Goal: Information Seeking & Learning: Learn about a topic

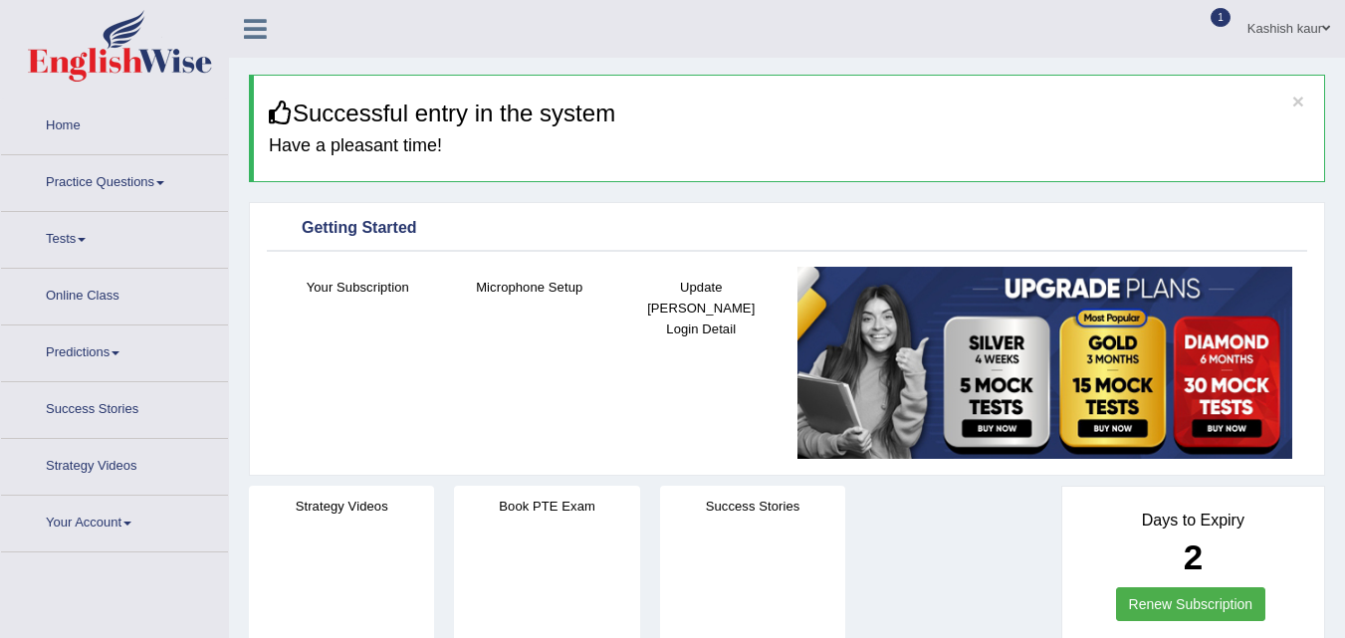
click at [164, 183] on span at bounding box center [160, 183] width 8 height 4
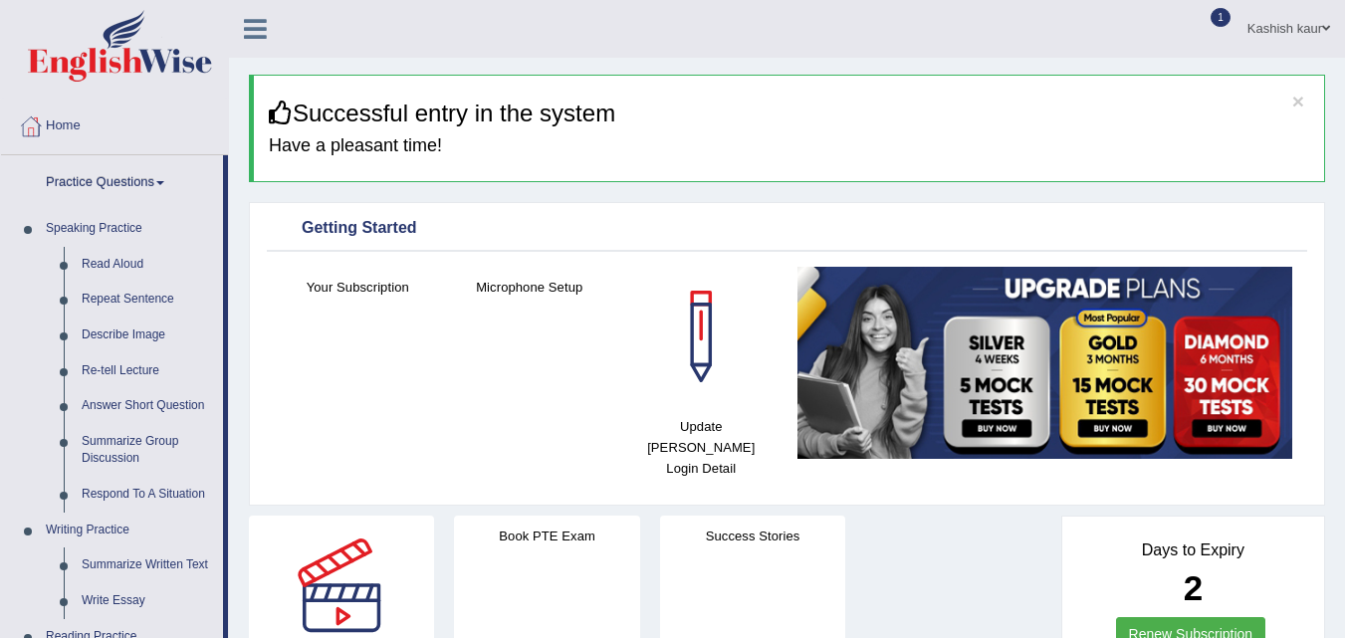
click at [130, 560] on link "Summarize Written Text" at bounding box center [148, 565] width 150 height 36
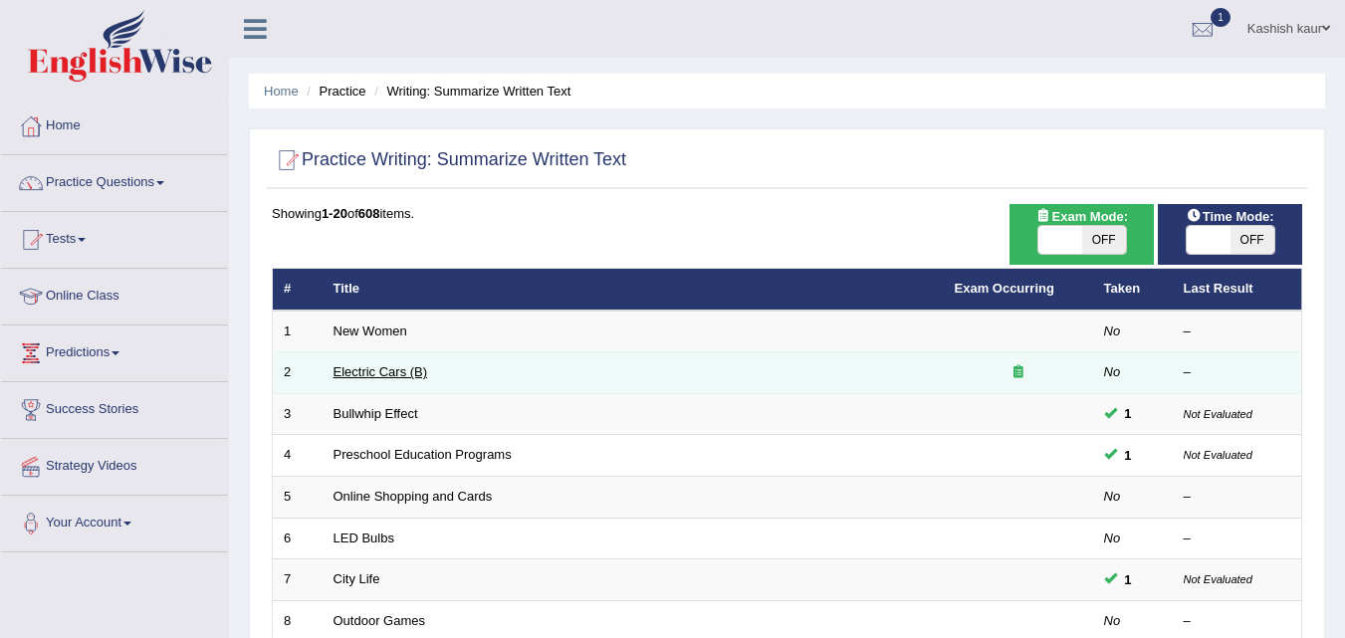
click at [367, 370] on link "Electric Cars (B)" at bounding box center [380, 371] width 95 height 15
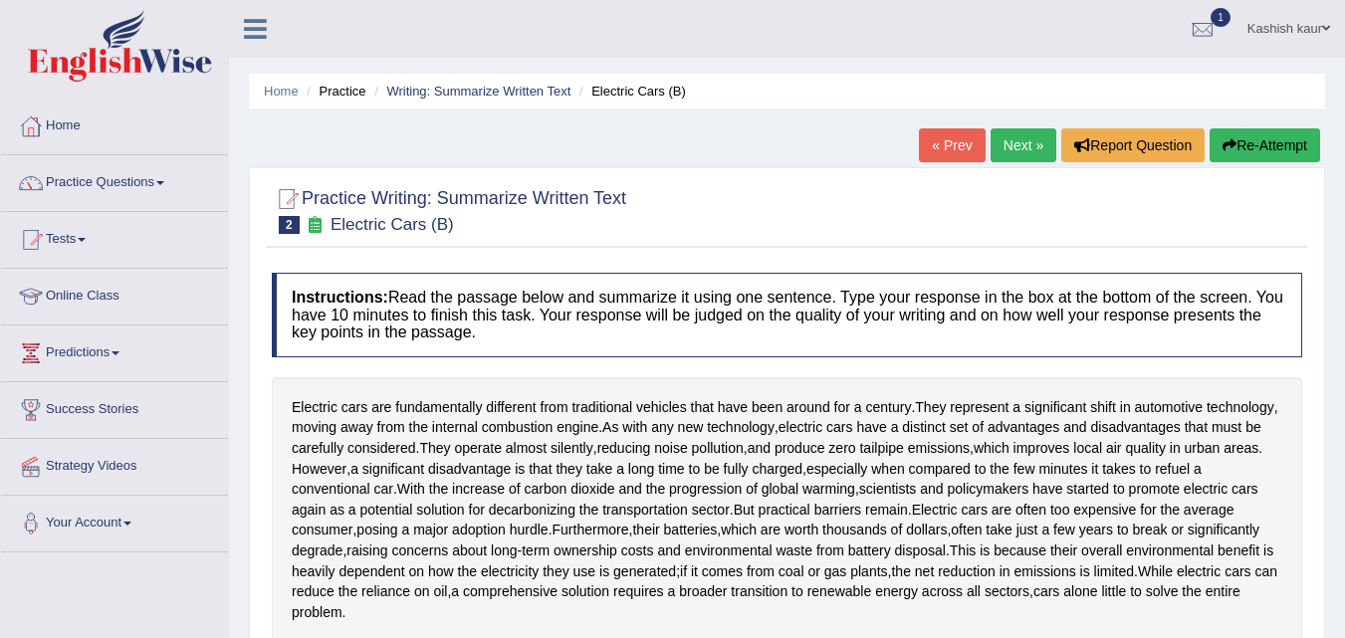
click at [1204, 31] on div at bounding box center [1203, 30] width 30 height 30
click at [1220, 13] on span "1" at bounding box center [1220, 17] width 20 height 19
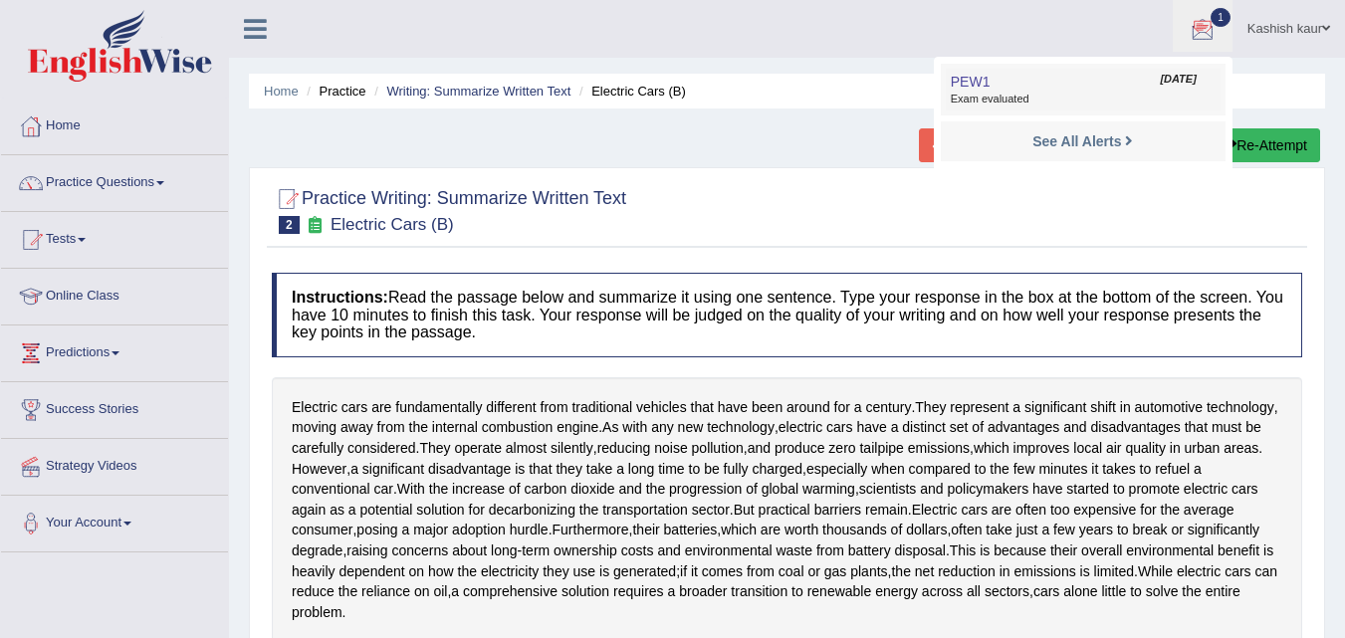
click at [1125, 76] on link "PEW1 Oct 12, 2025 Exam evaluated" at bounding box center [1083, 90] width 275 height 42
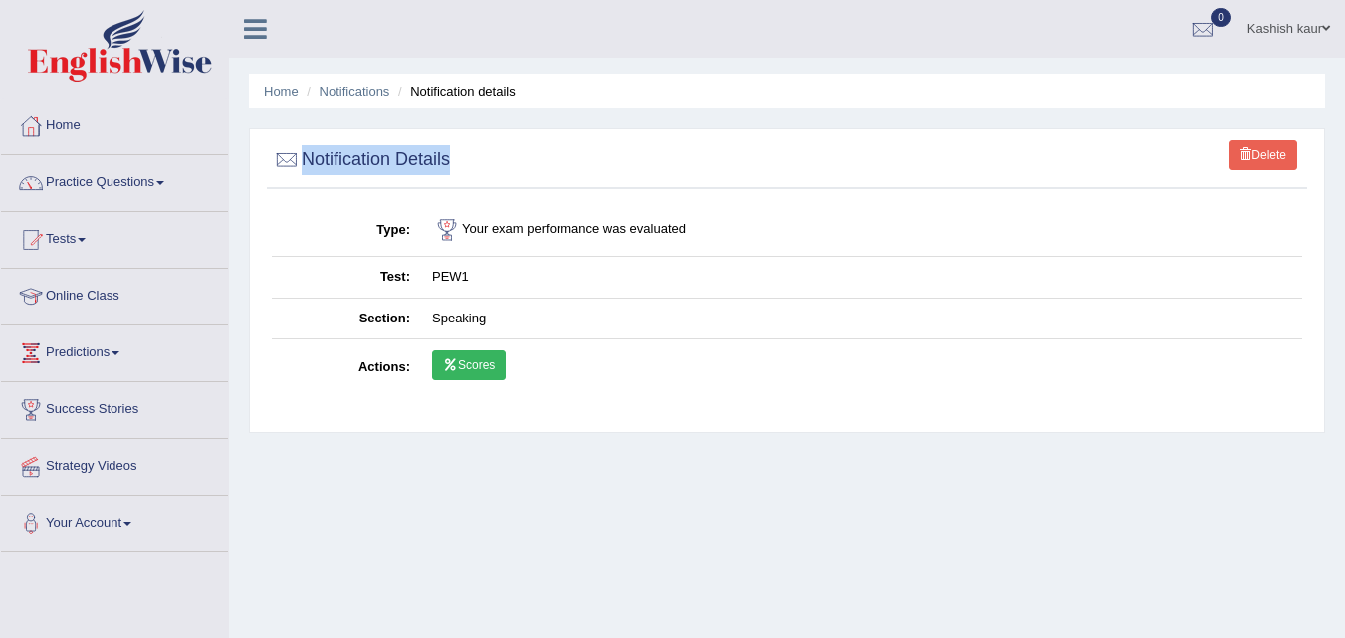
click at [505, 356] on link "Scores" at bounding box center [469, 365] width 74 height 30
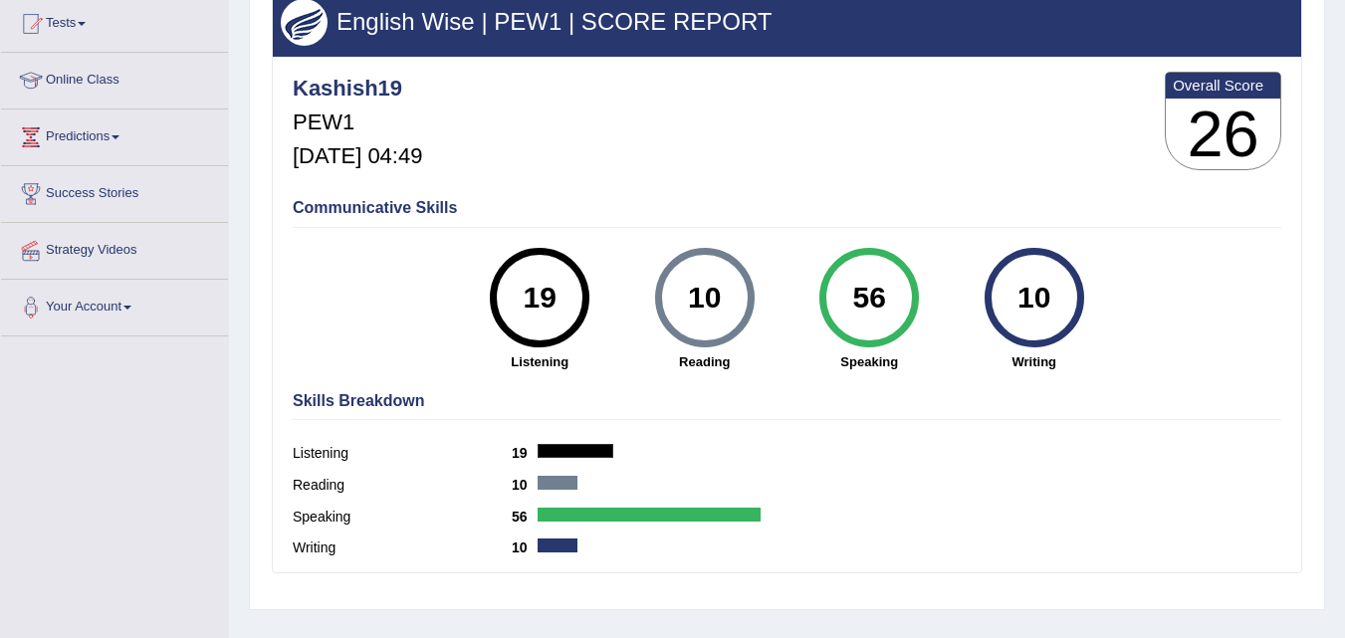
scroll to position [106, 0]
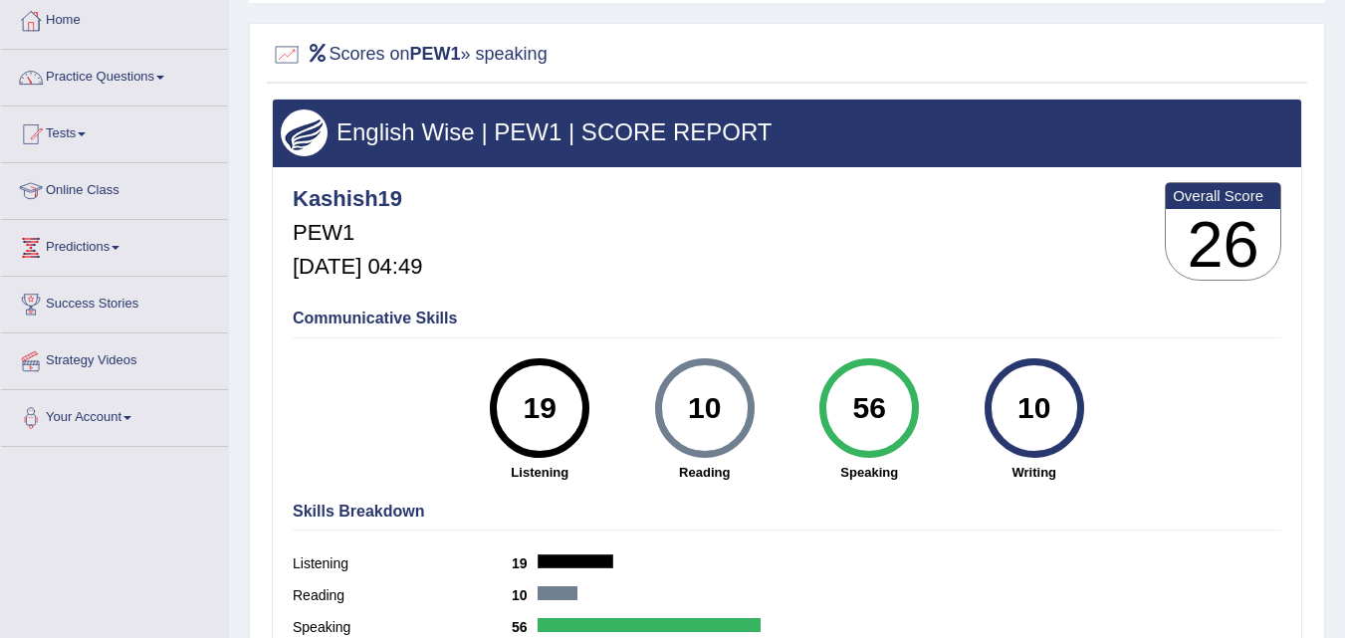
click at [1338, 412] on div "Home History Scores Scores on PEW1 » speaking English Wise | PEW1 | SCORE REPOR…" at bounding box center [787, 391] width 1116 height 995
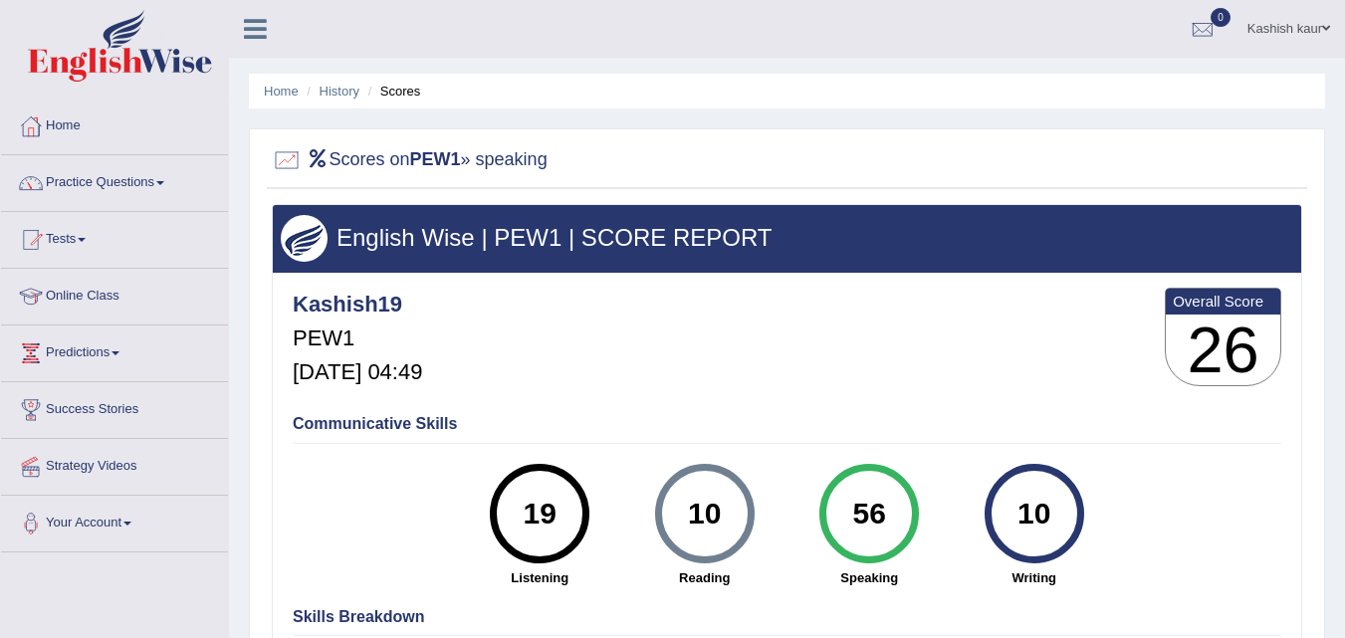
scroll to position [49, 0]
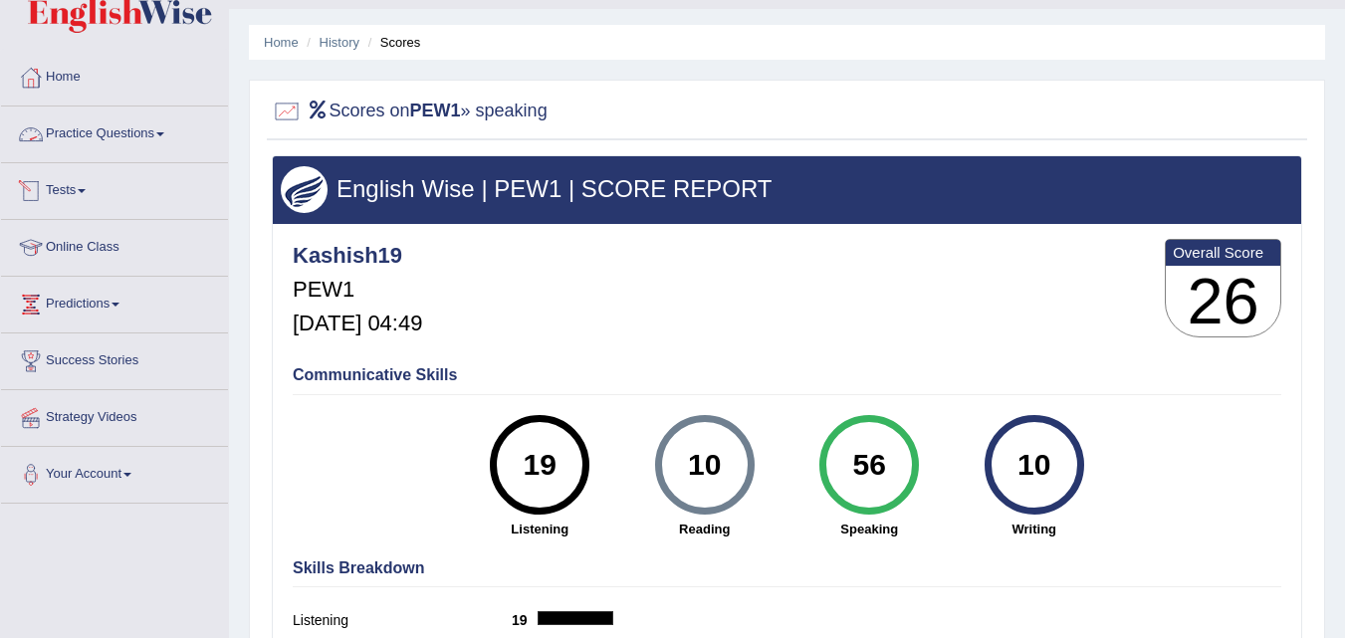
click at [93, 187] on link "Tests" at bounding box center [114, 188] width 227 height 50
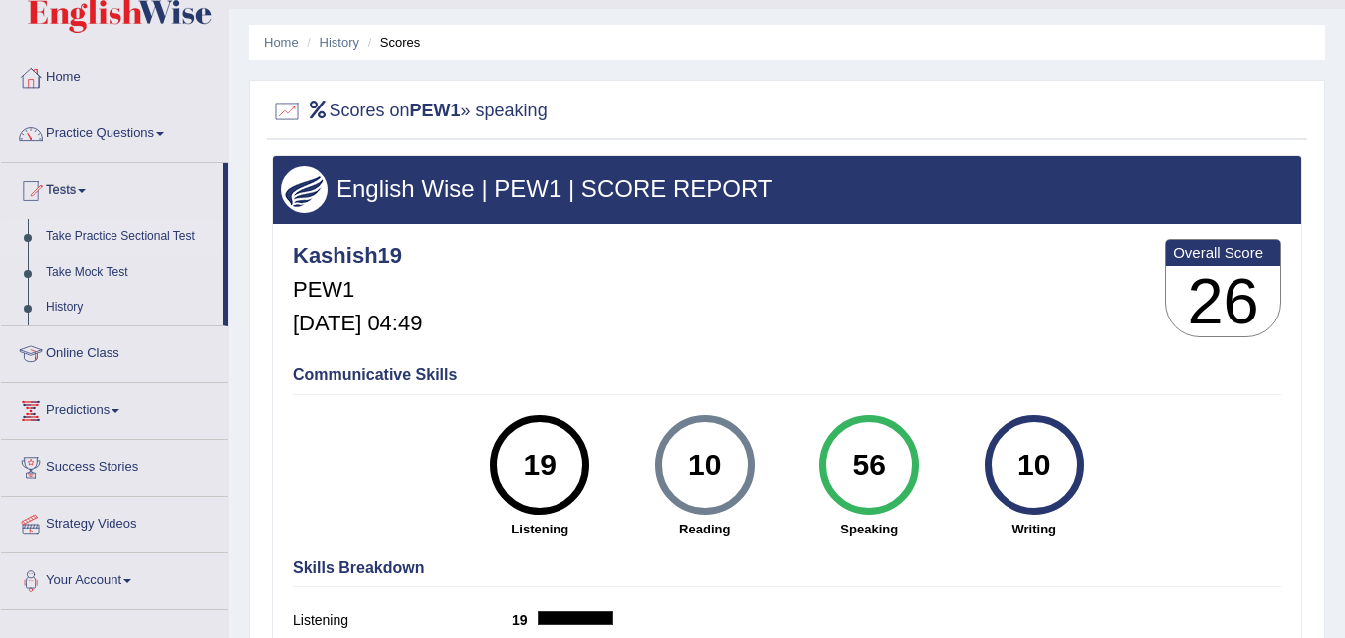
click at [93, 228] on link "Take Practice Sectional Test" at bounding box center [130, 237] width 186 height 36
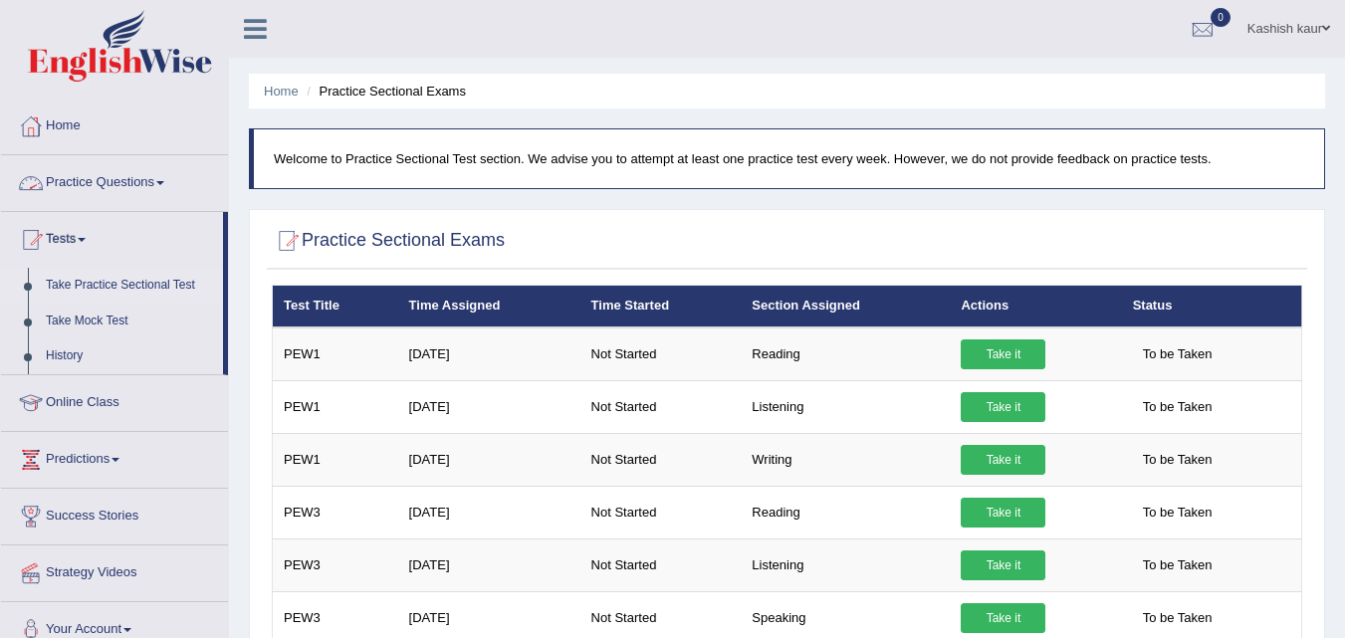
click at [141, 178] on link "Practice Questions" at bounding box center [114, 180] width 227 height 50
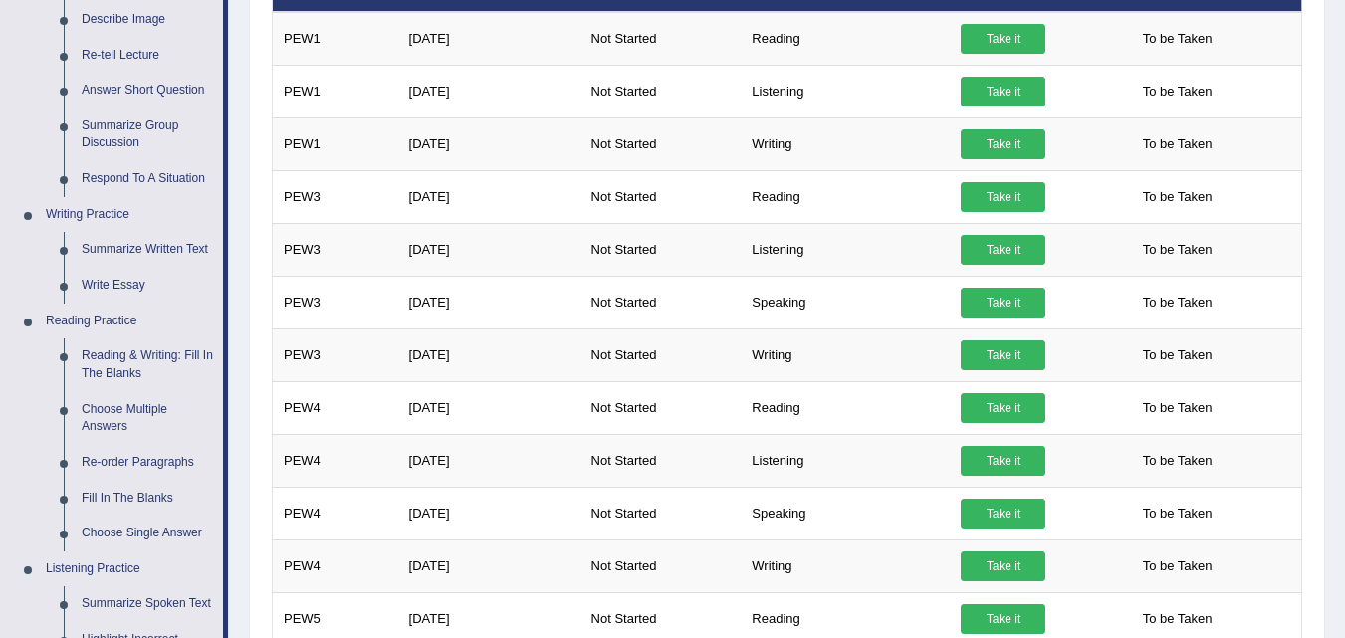
scroll to position [342, 0]
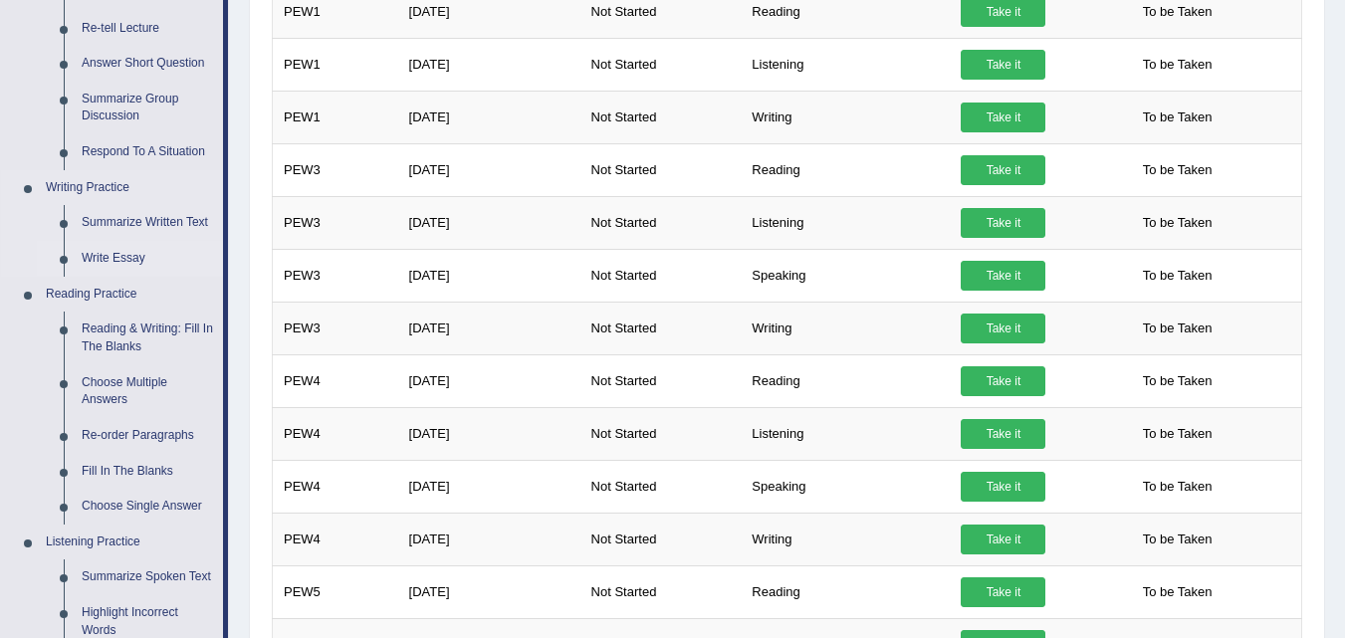
click at [111, 253] on link "Write Essay" at bounding box center [148, 259] width 150 height 36
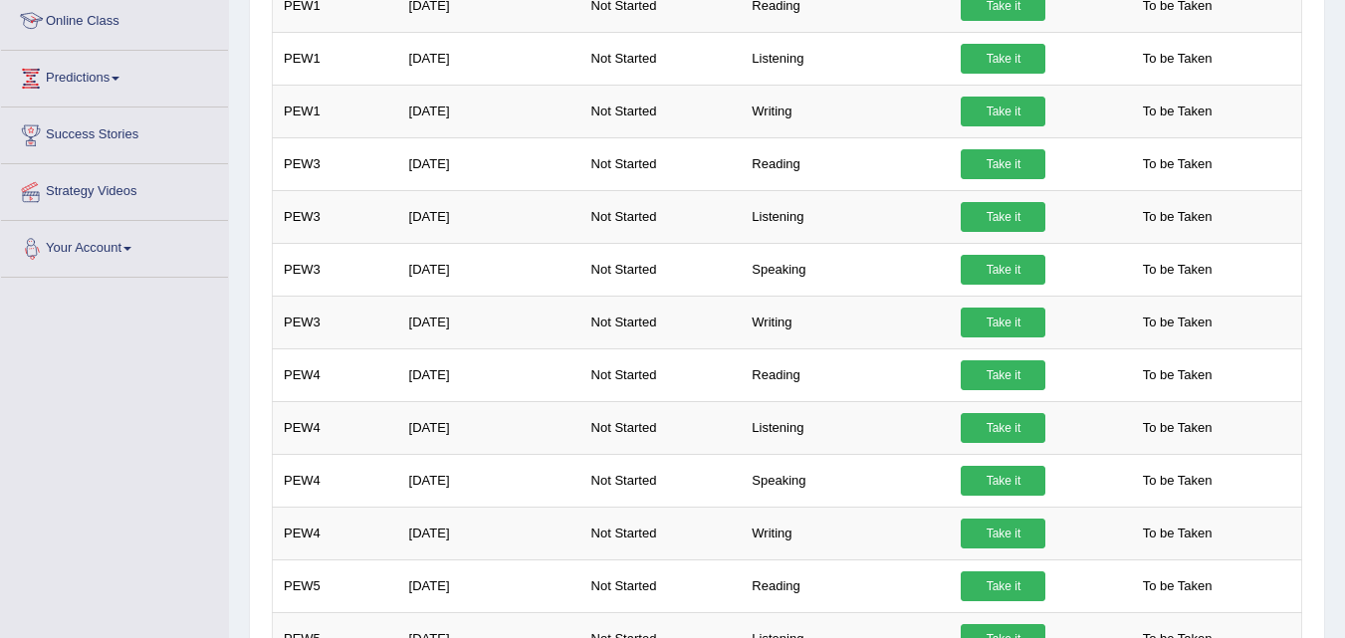
scroll to position [1005, 0]
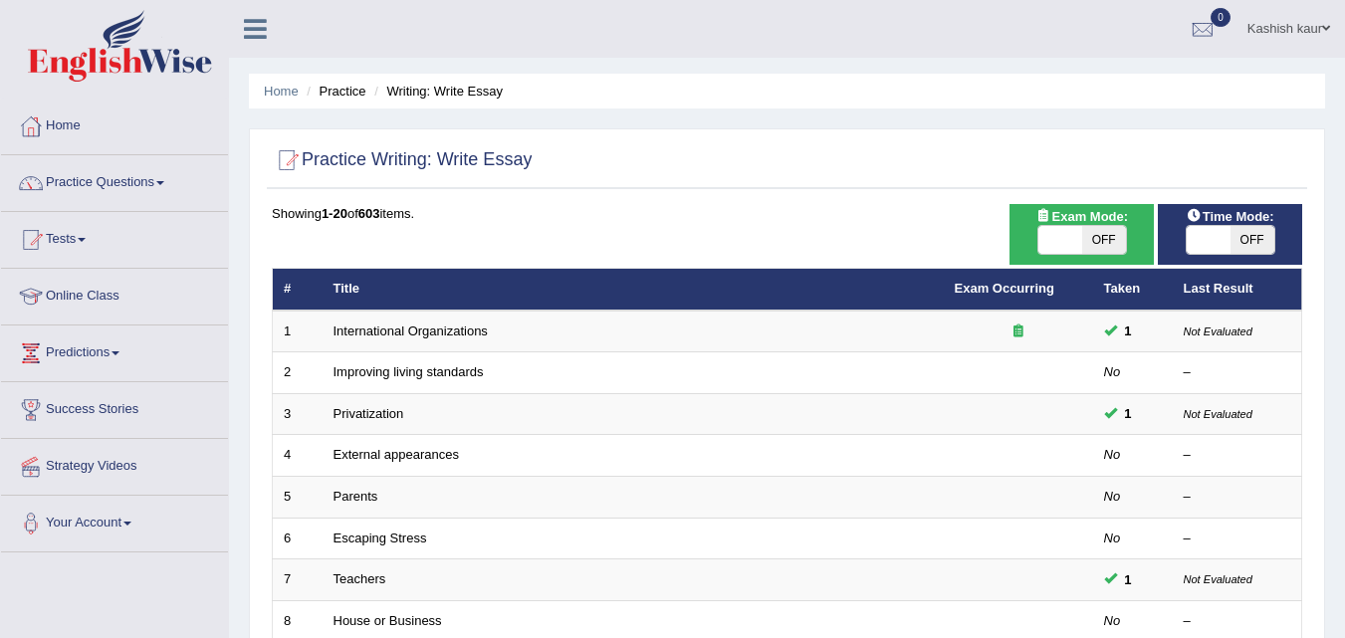
scroll to position [636, 0]
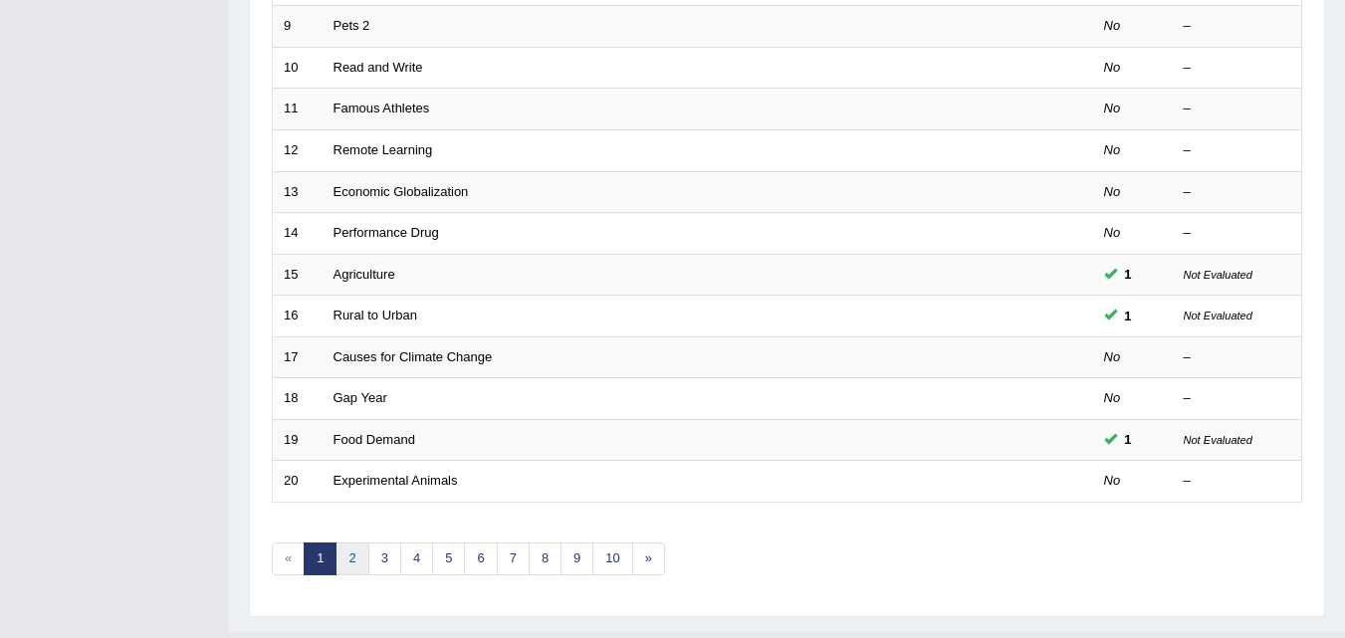
click at [350, 559] on link "2" at bounding box center [351, 559] width 33 height 33
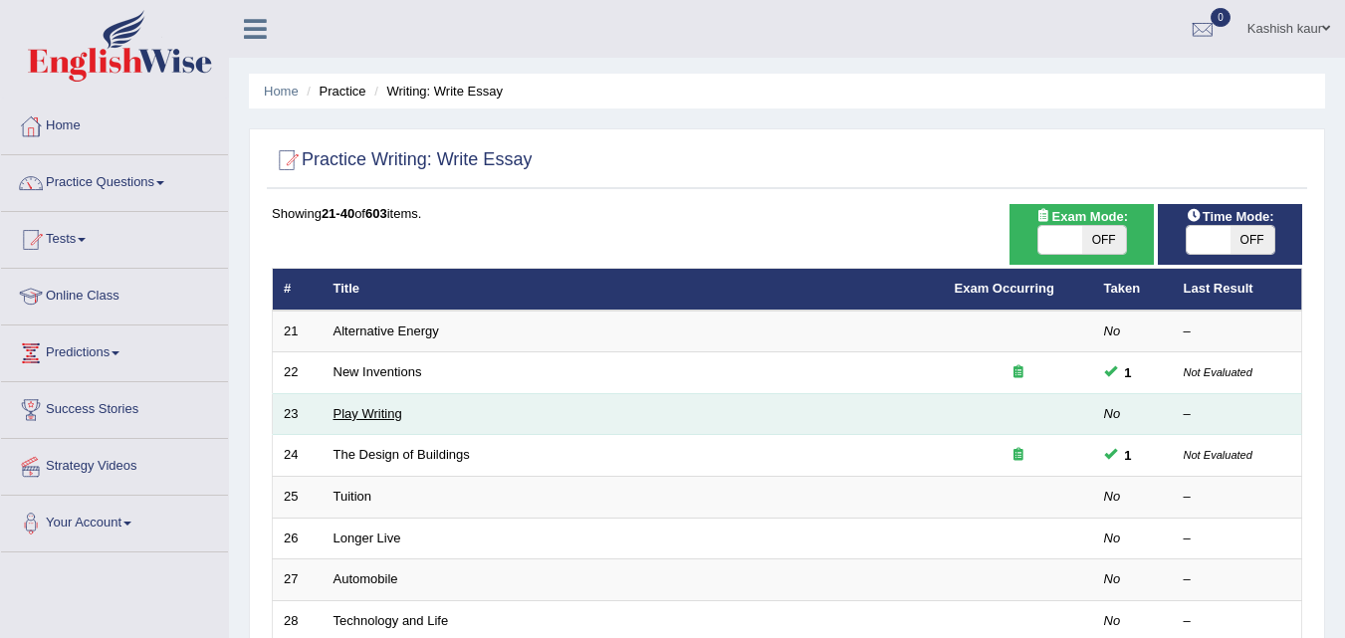
click at [375, 417] on link "Play Writing" at bounding box center [367, 413] width 69 height 15
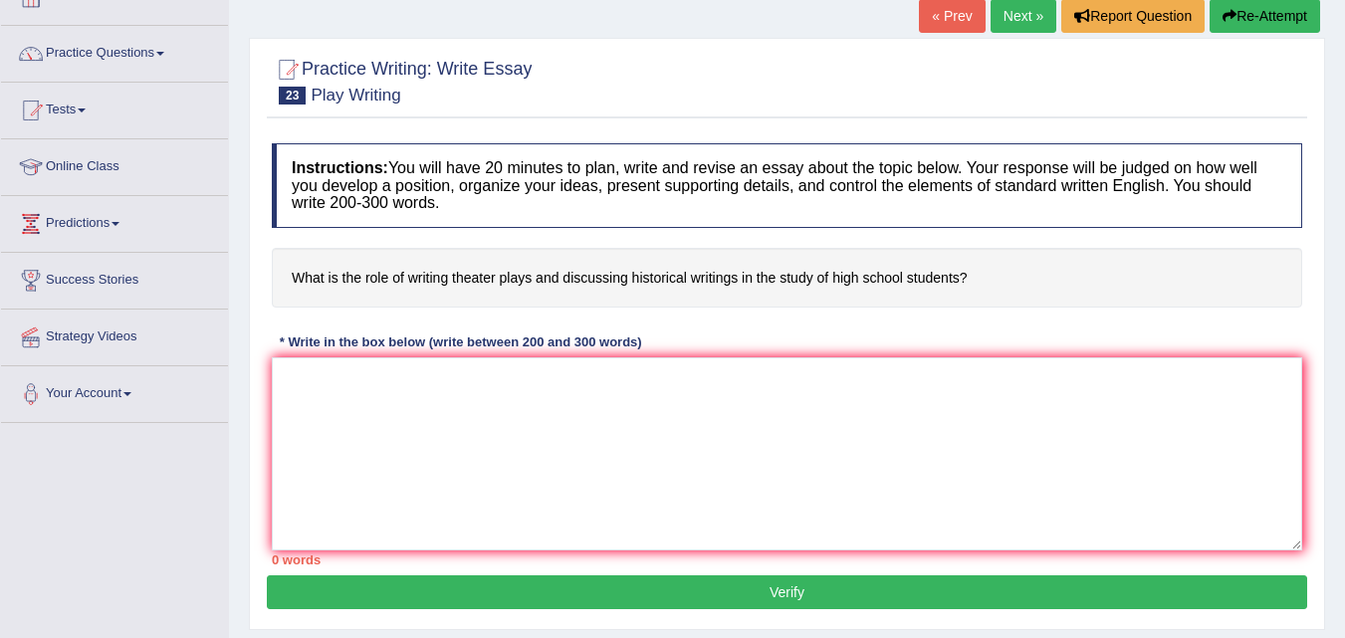
scroll to position [138, 0]
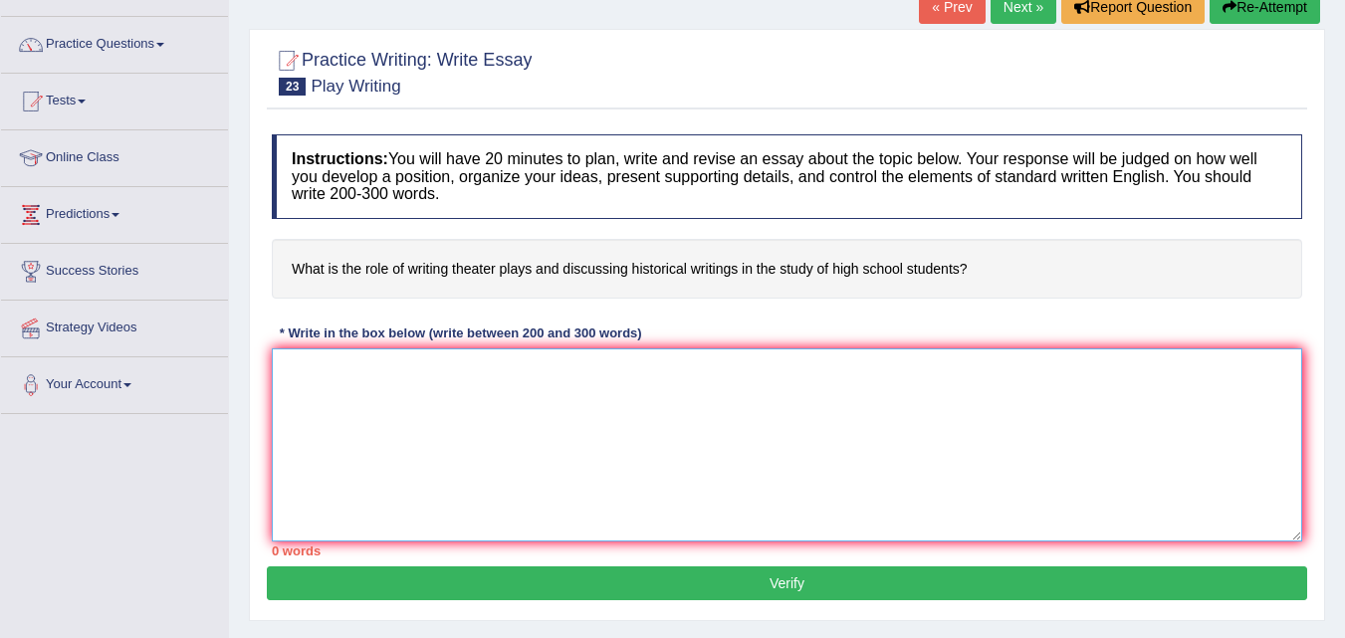
click at [994, 350] on textarea at bounding box center [787, 444] width 1030 height 193
click at [681, 351] on textarea at bounding box center [787, 444] width 1030 height 193
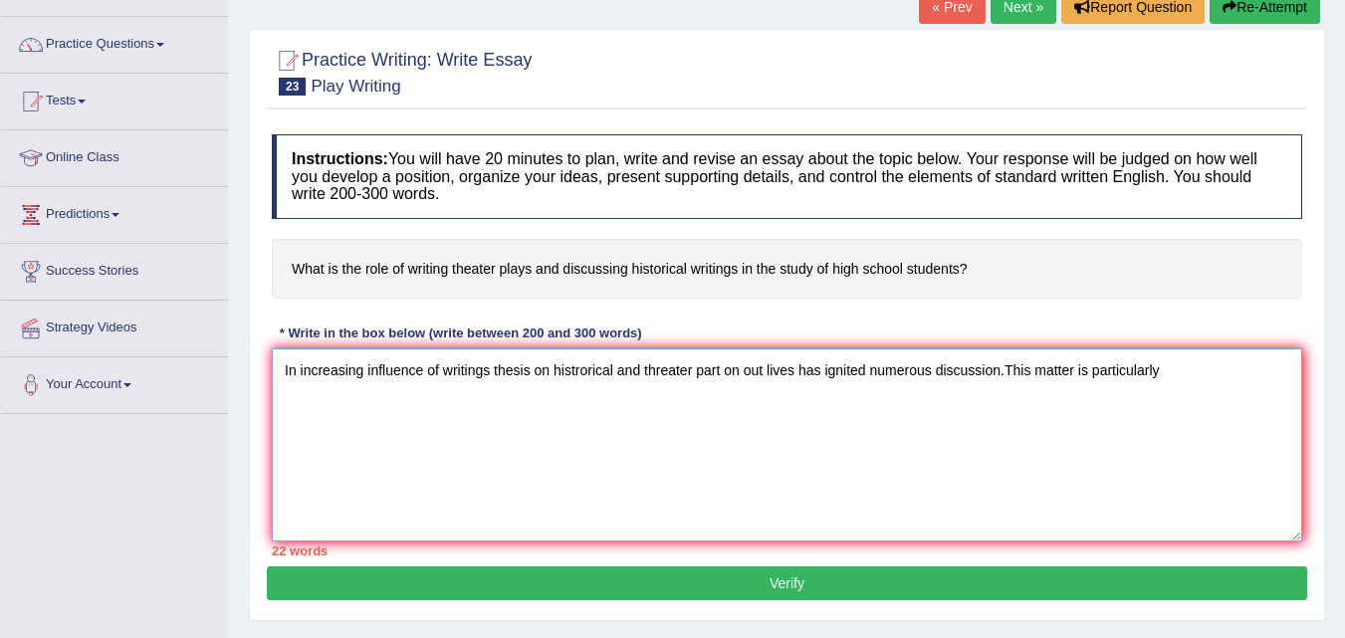
click at [687, 463] on textarea "In increasing influence of writings thesis on histrorical and threater part on …" at bounding box center [787, 444] width 1030 height 193
click at [1190, 377] on textarea "In increasing influence of writings thesis on histrorical and threater part on …" at bounding box center [787, 444] width 1030 height 193
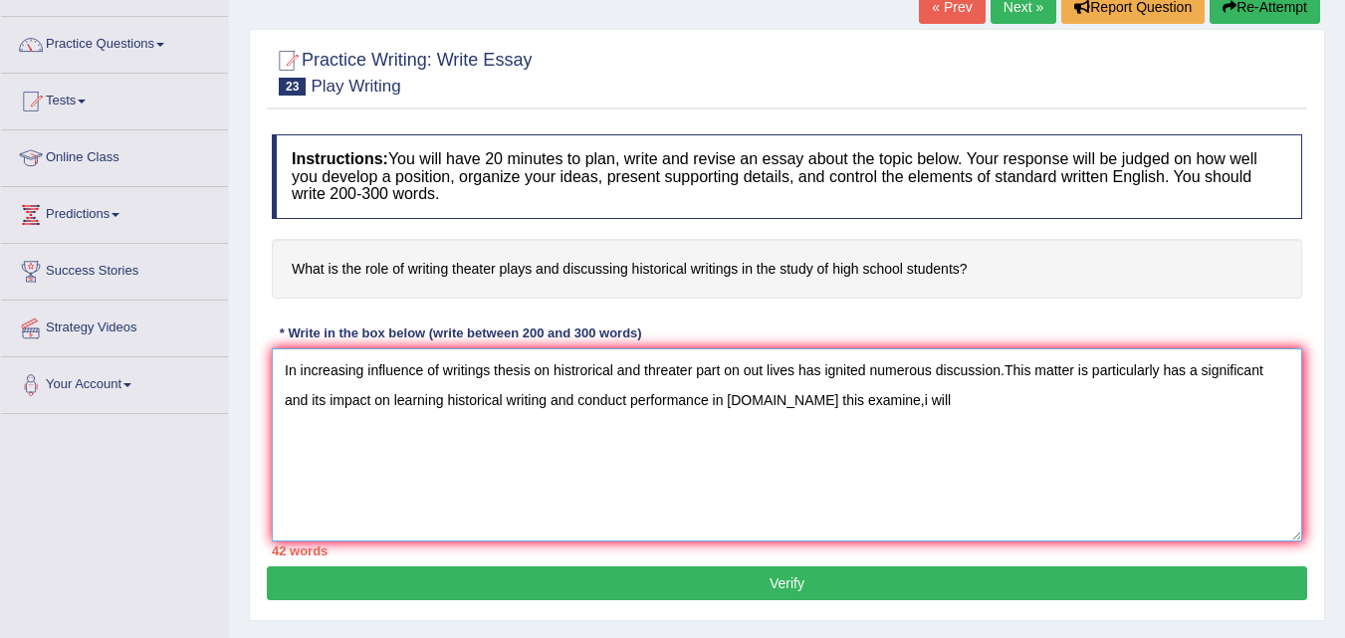
drag, startPoint x: 867, startPoint y: 401, endPoint x: 805, endPoint y: 409, distance: 62.2
click at [805, 409] on textarea "In increasing influence of writings thesis on histrorical and threater part on …" at bounding box center [787, 444] width 1030 height 193
click at [958, 397] on textarea "In increasing influence of writings thesis on histrorical and threater part on …" at bounding box center [787, 444] width 1030 height 193
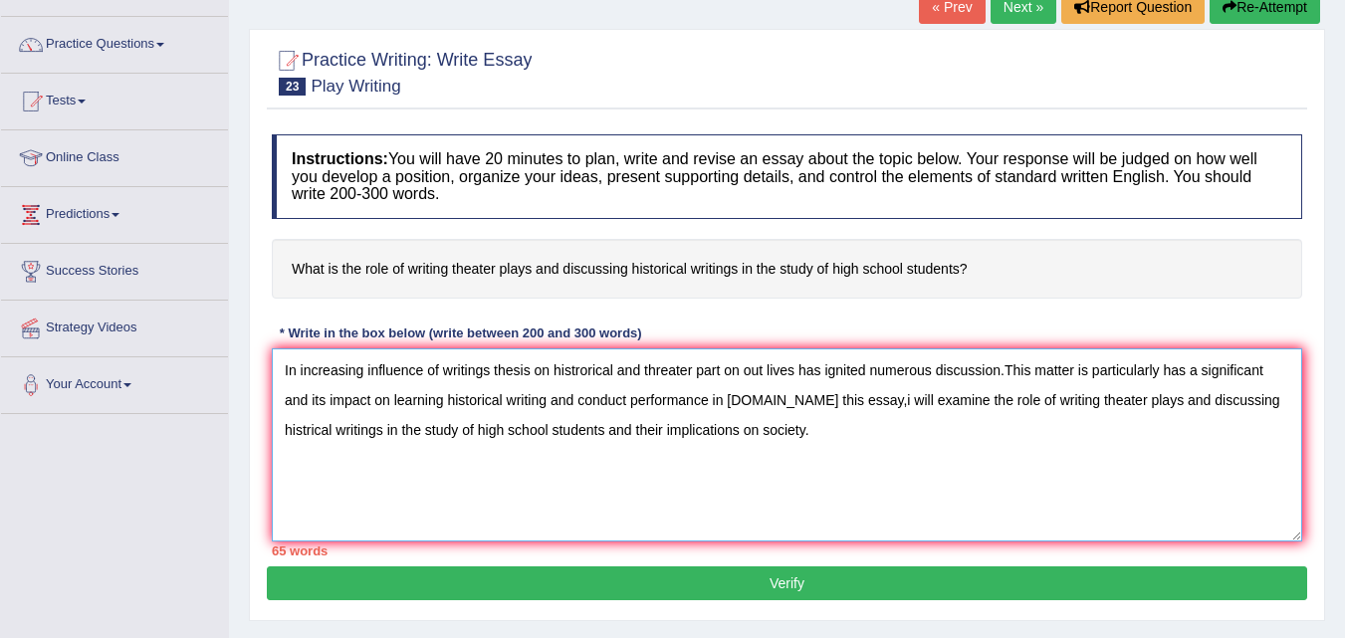
click at [343, 442] on textarea "In increasing influence of writings thesis on histrorical and threater part on …" at bounding box center [787, 444] width 1030 height 193
click at [280, 461] on textarea "In increasing influence of writings thesis on histrorical and threater part on …" at bounding box center [787, 444] width 1030 height 193
click at [1250, 400] on textarea "In increasing influence of writings thesis on histrorical and threater part on …" at bounding box center [787, 444] width 1030 height 193
click at [463, 433] on textarea "In increasing influence of writings thesis on histrorical and threater part on …" at bounding box center [787, 444] width 1030 height 193
click at [414, 471] on textarea "In increasing influence of writings thesis on histrorical and threater part on …" at bounding box center [787, 444] width 1030 height 193
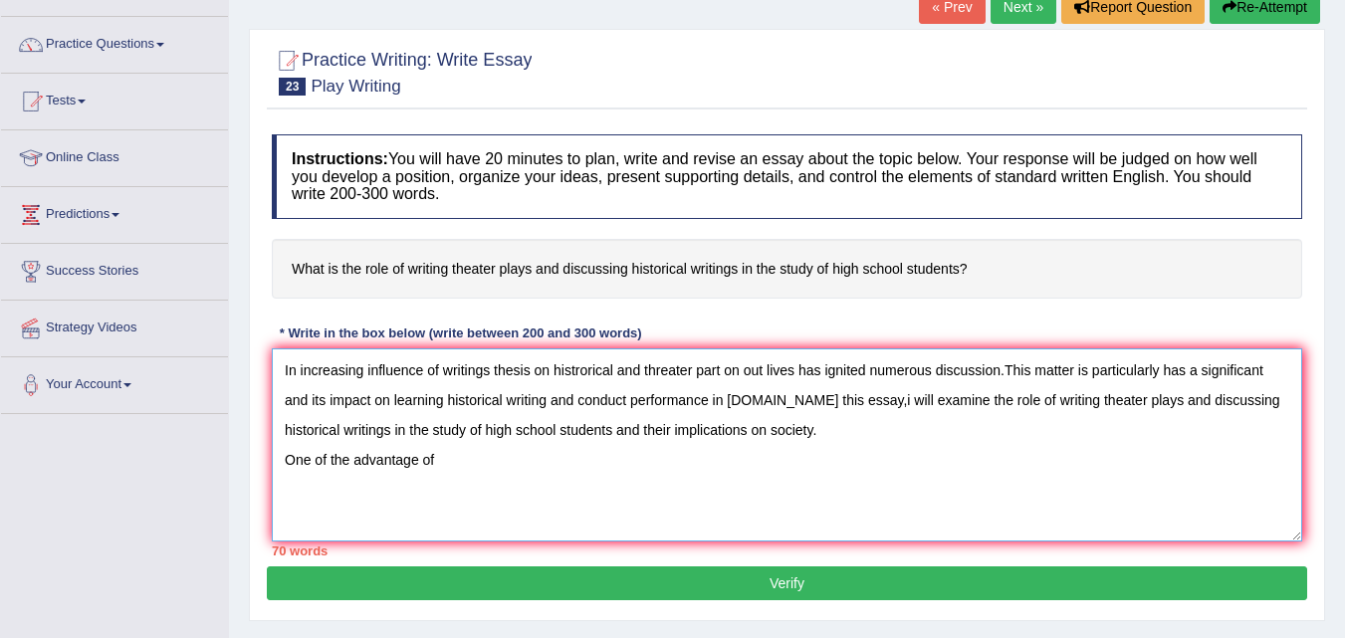
click at [452, 465] on textarea "In increasing influence of writings thesis on histrorical and threater part on …" at bounding box center [787, 444] width 1030 height 193
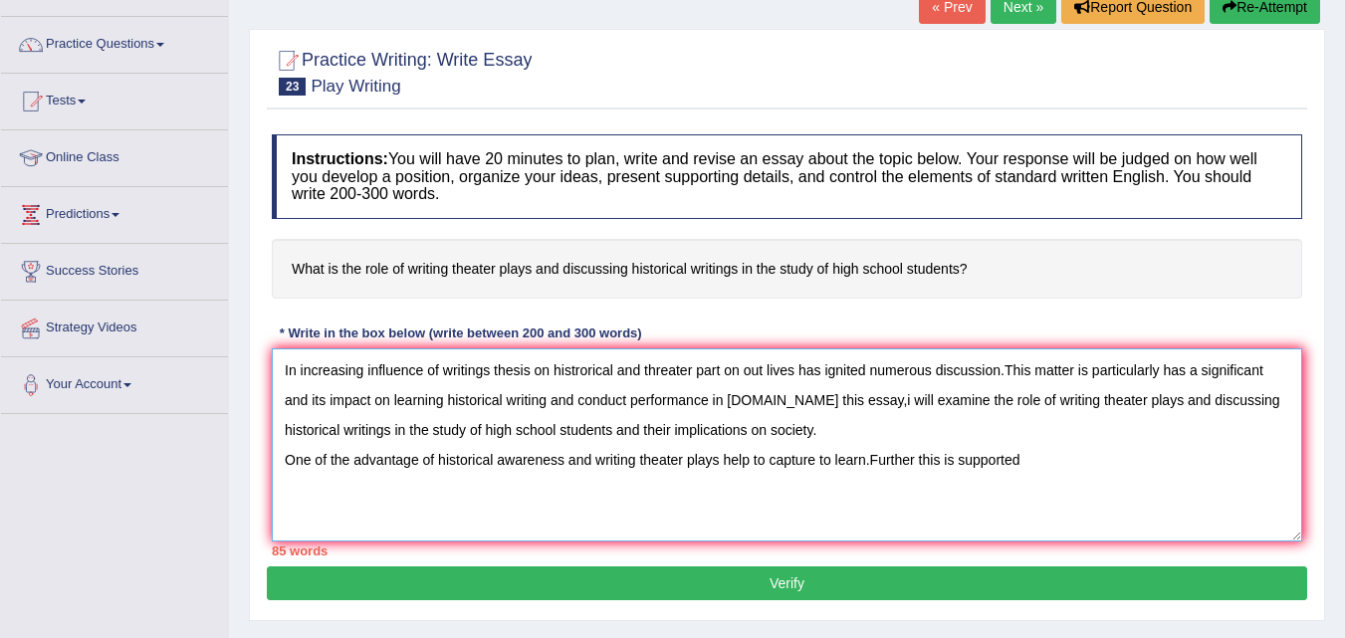
scroll to position [0, 0]
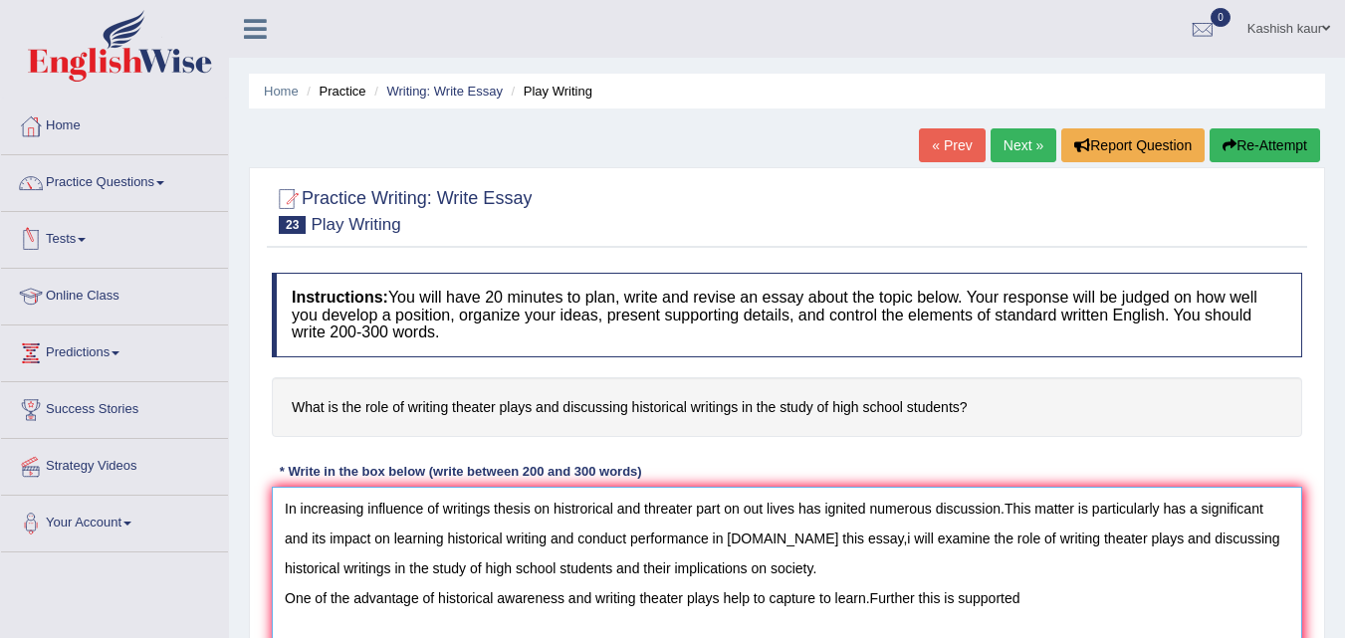
type textarea "In increasing influence of writings thesis on histrorical and threater part on …"
click at [81, 250] on link "Tests" at bounding box center [114, 237] width 227 height 50
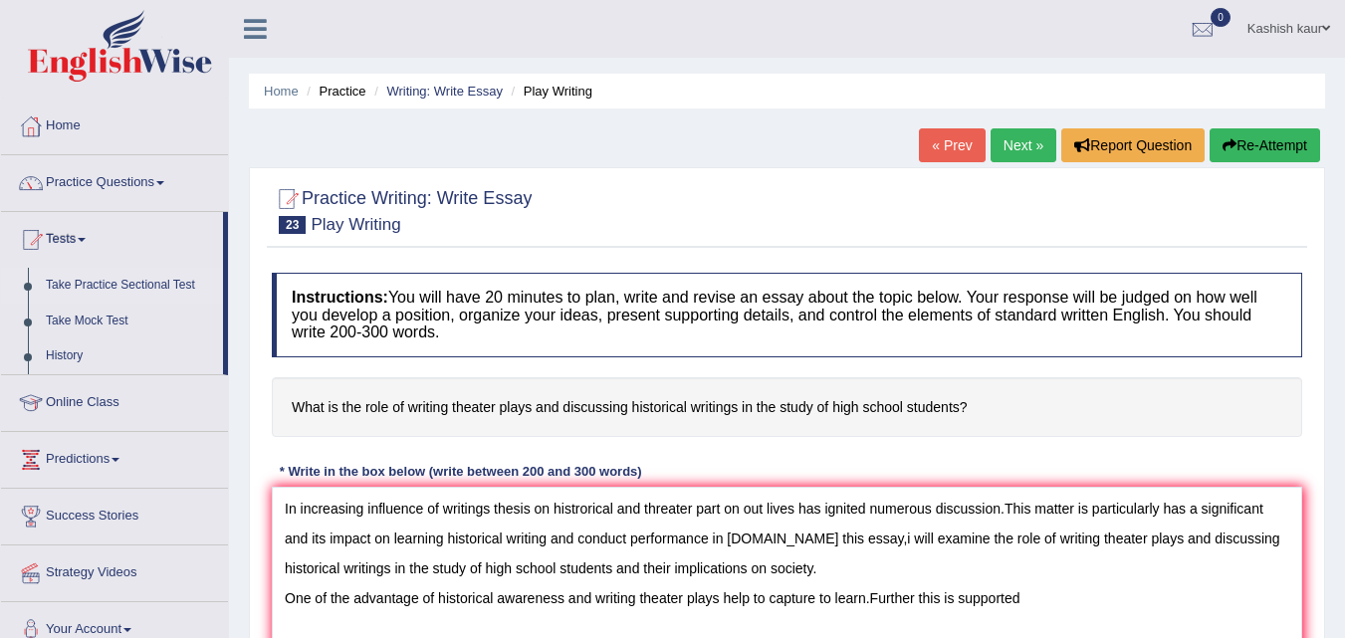
click at [98, 281] on link "Take Practice Sectional Test" at bounding box center [130, 286] width 186 height 36
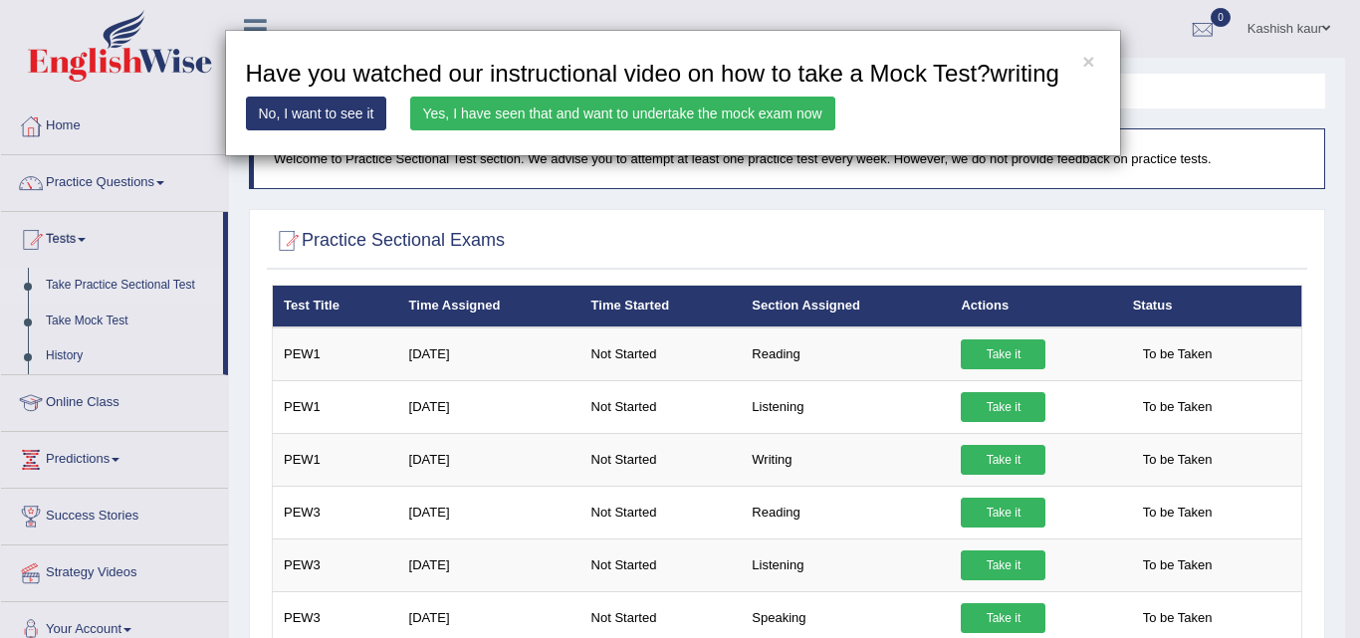
click at [791, 113] on link "Yes, I have seen that and want to undertake the mock exam now" at bounding box center [622, 114] width 425 height 34
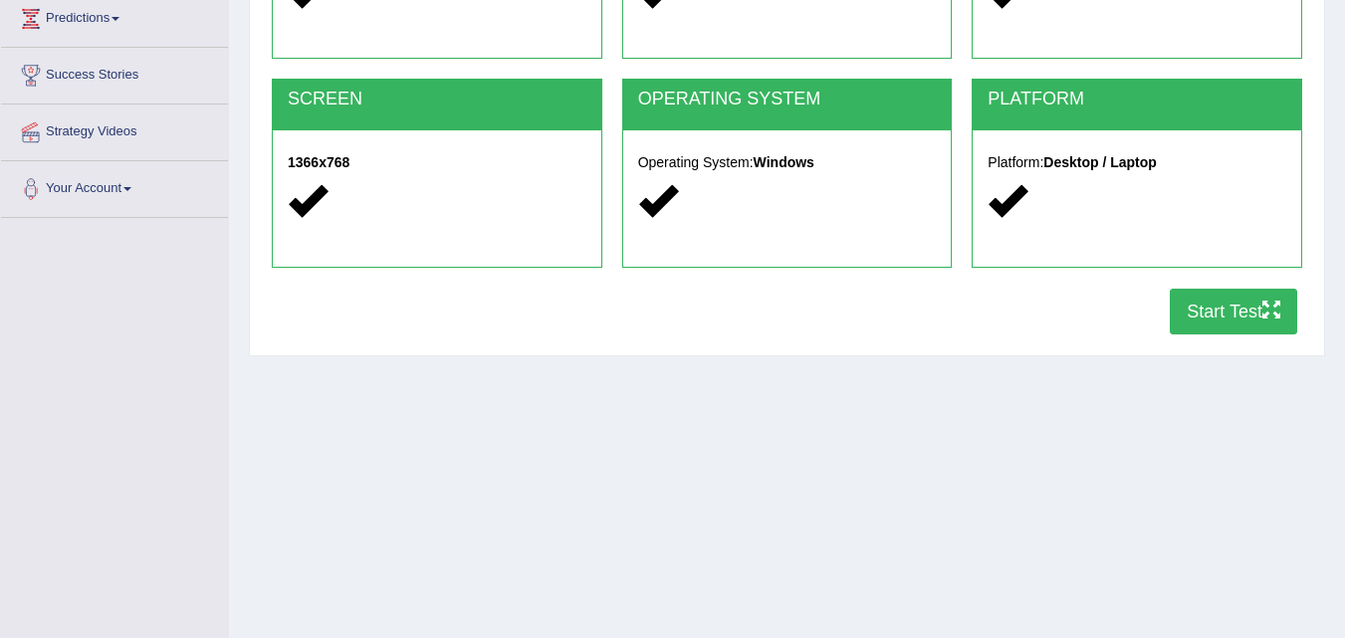
click at [1206, 317] on button "Start Test" at bounding box center [1233, 312] width 127 height 46
